Goal: Task Accomplishment & Management: Use online tool/utility

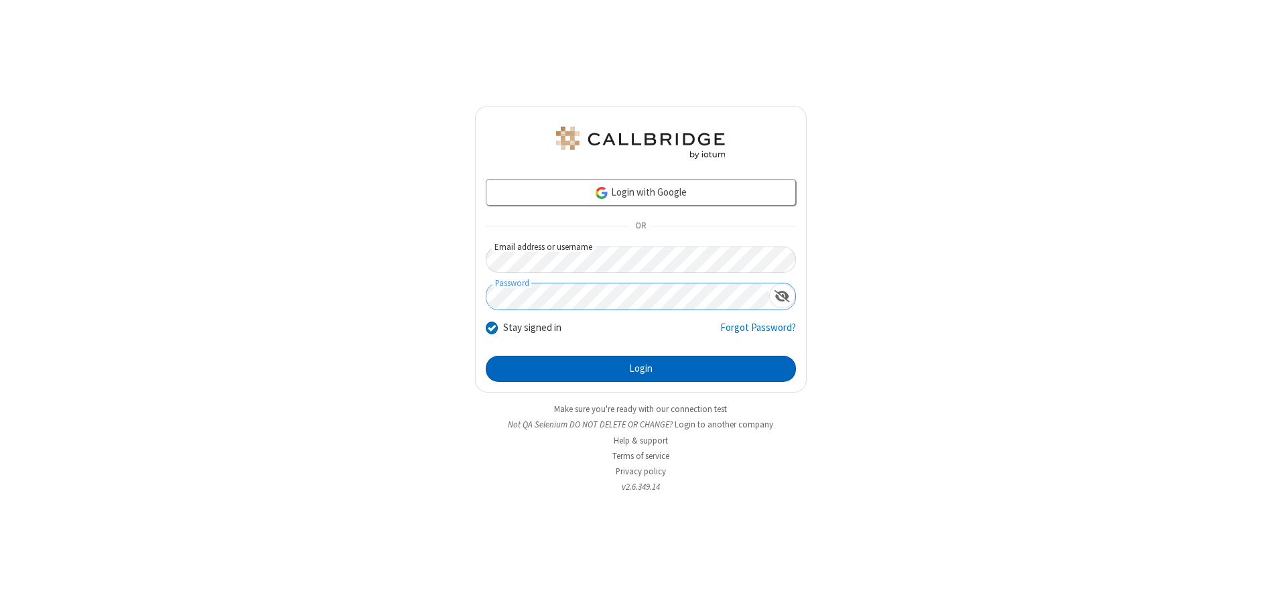
click at [640, 368] on button "Login" at bounding box center [641, 369] width 310 height 27
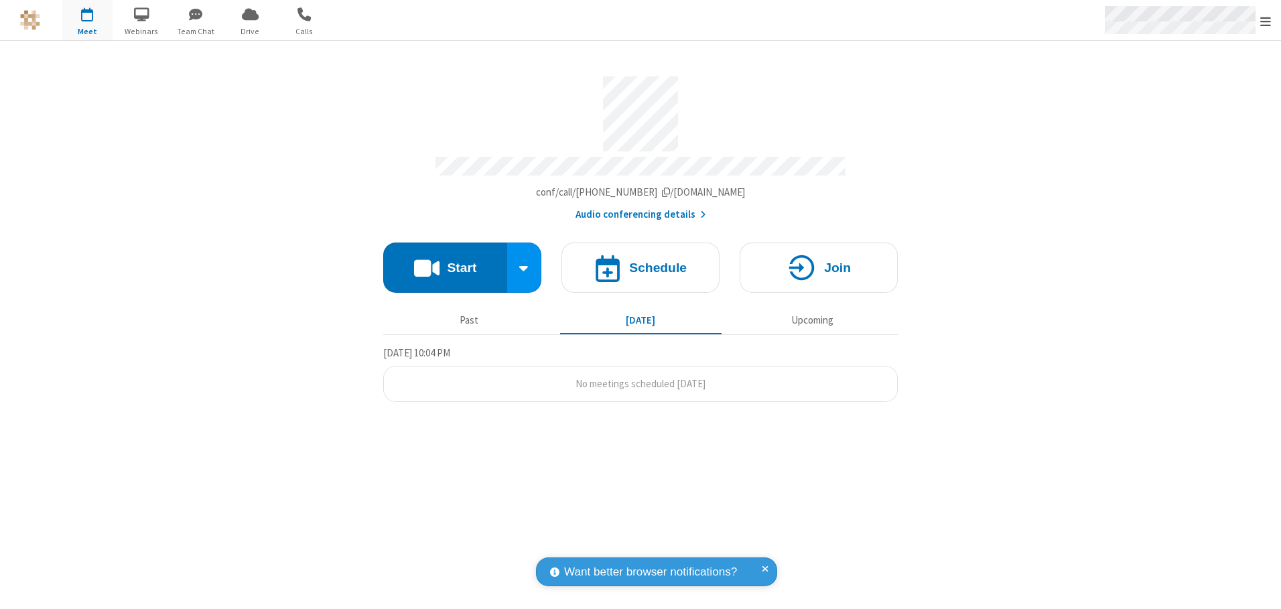
click at [1266, 21] on span "Open menu" at bounding box center [1265, 21] width 11 height 13
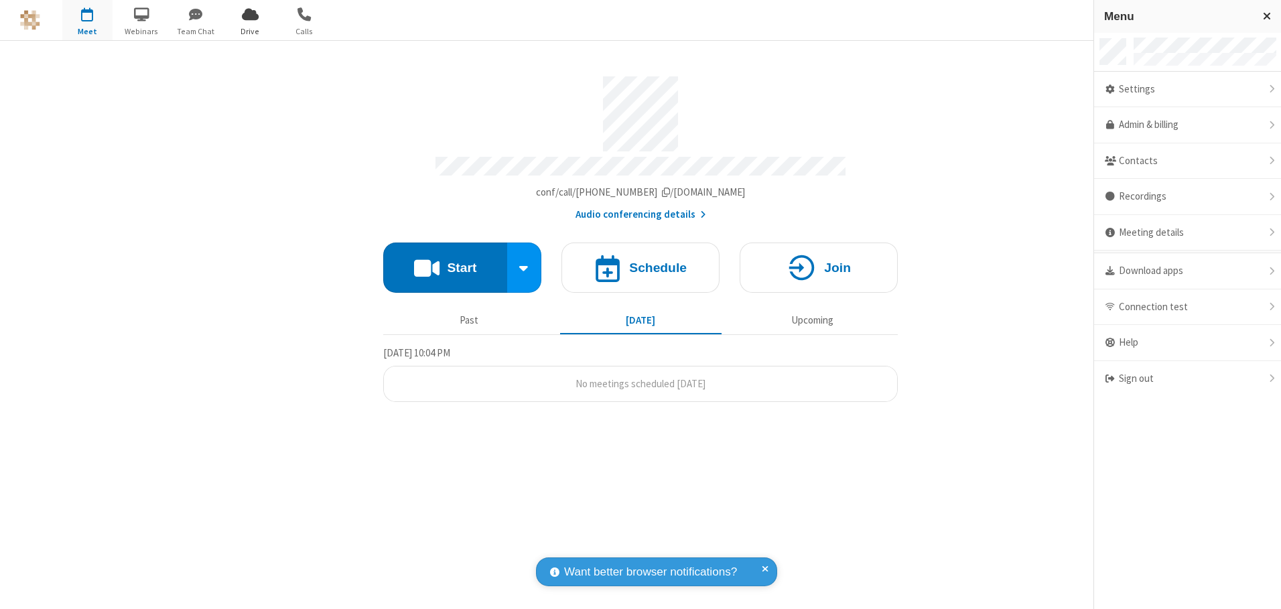
click at [250, 31] on span "Drive" at bounding box center [250, 31] width 50 height 12
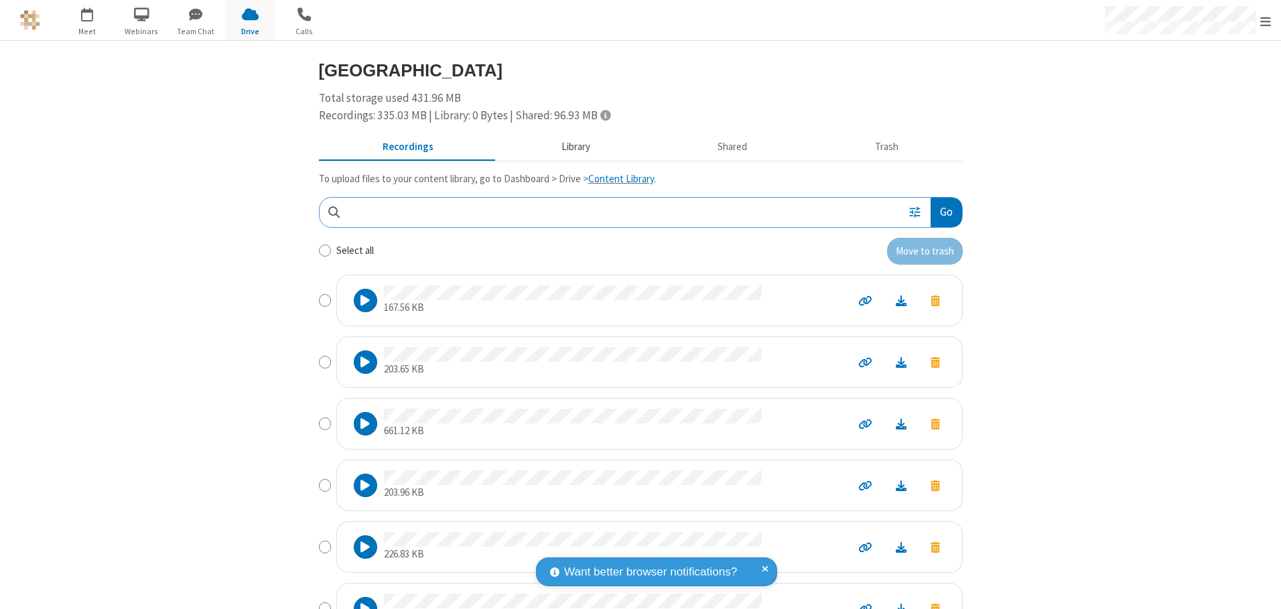
click at [569, 147] on button "Library" at bounding box center [575, 147] width 157 height 25
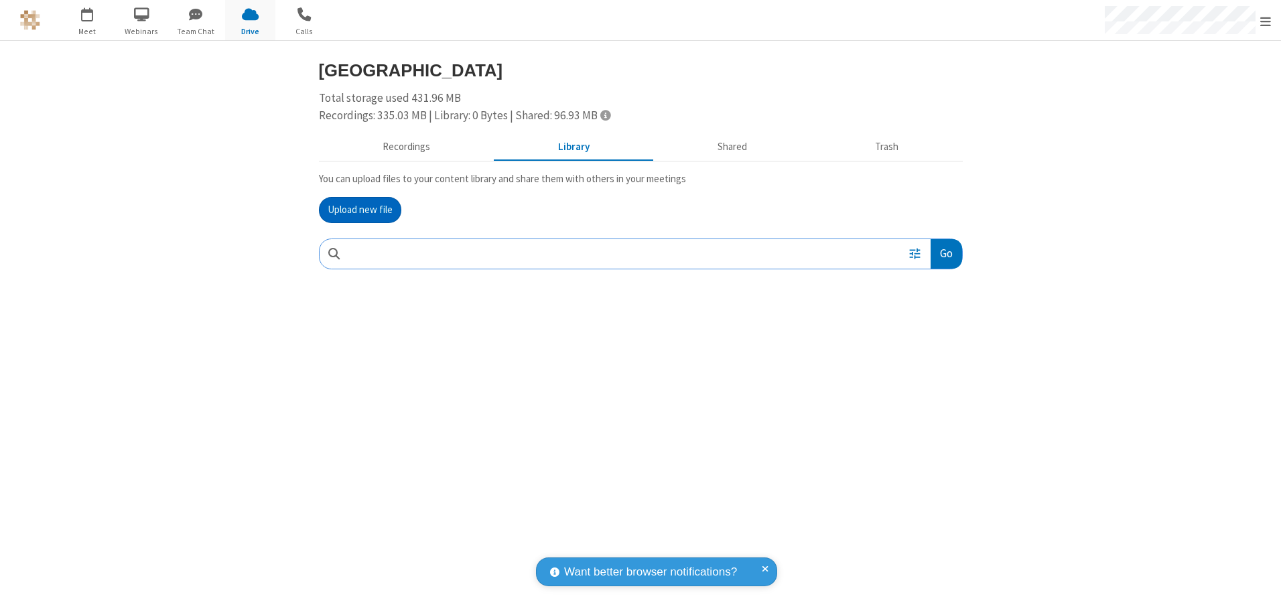
click at [360, 210] on button "Upload new file" at bounding box center [360, 210] width 82 height 27
